Goal: Share content

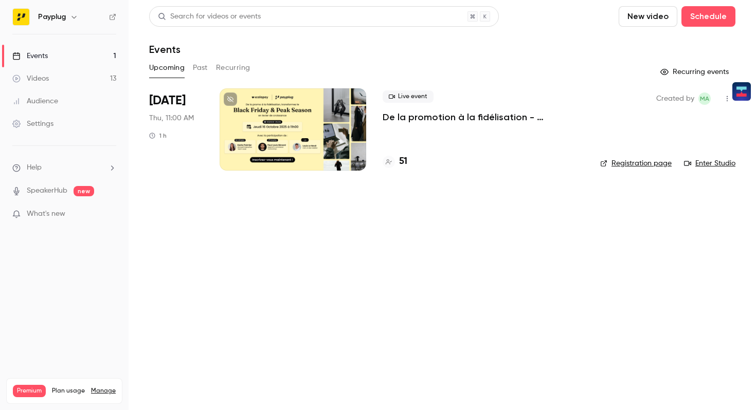
click at [331, 136] on div at bounding box center [292, 129] width 147 height 82
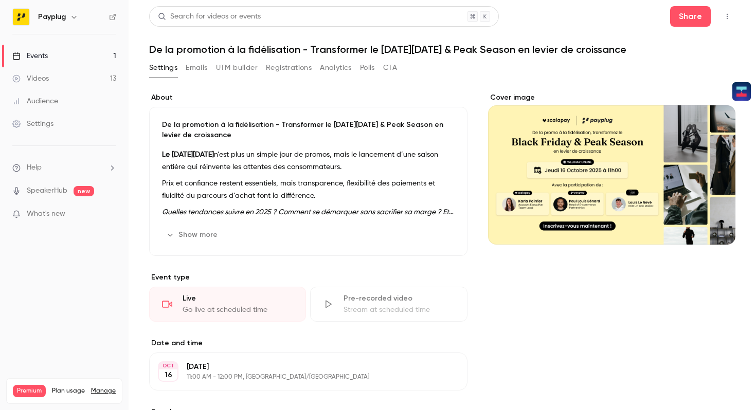
click at [277, 67] on button "Registrations" at bounding box center [289, 68] width 46 height 16
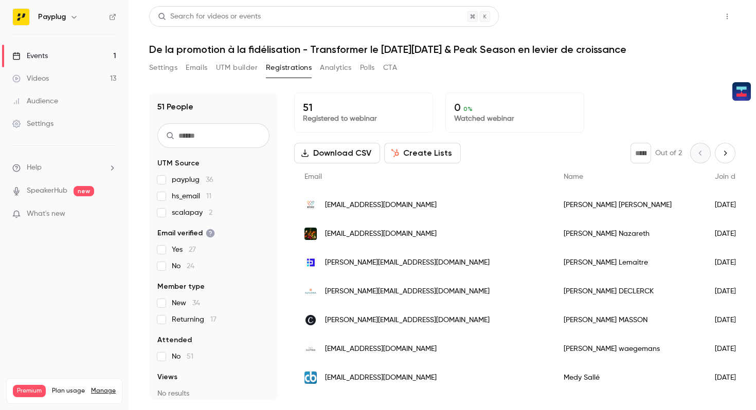
click at [679, 19] on button "Share" at bounding box center [690, 16] width 41 height 21
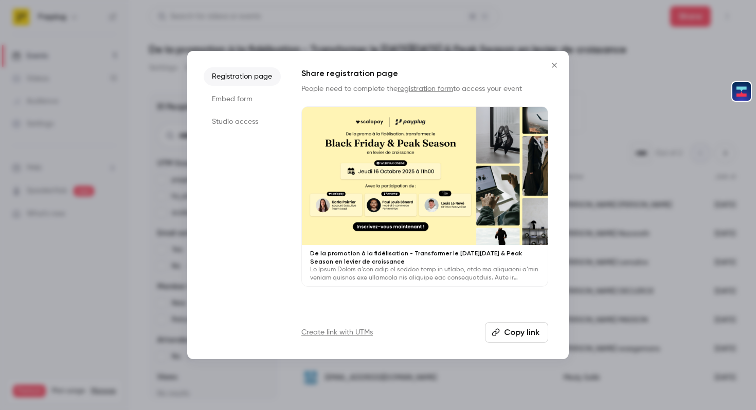
click at [507, 334] on button "Copy link" at bounding box center [516, 332] width 63 height 21
click at [557, 63] on icon "Close" at bounding box center [554, 65] width 12 height 8
